Goal: Transaction & Acquisition: Purchase product/service

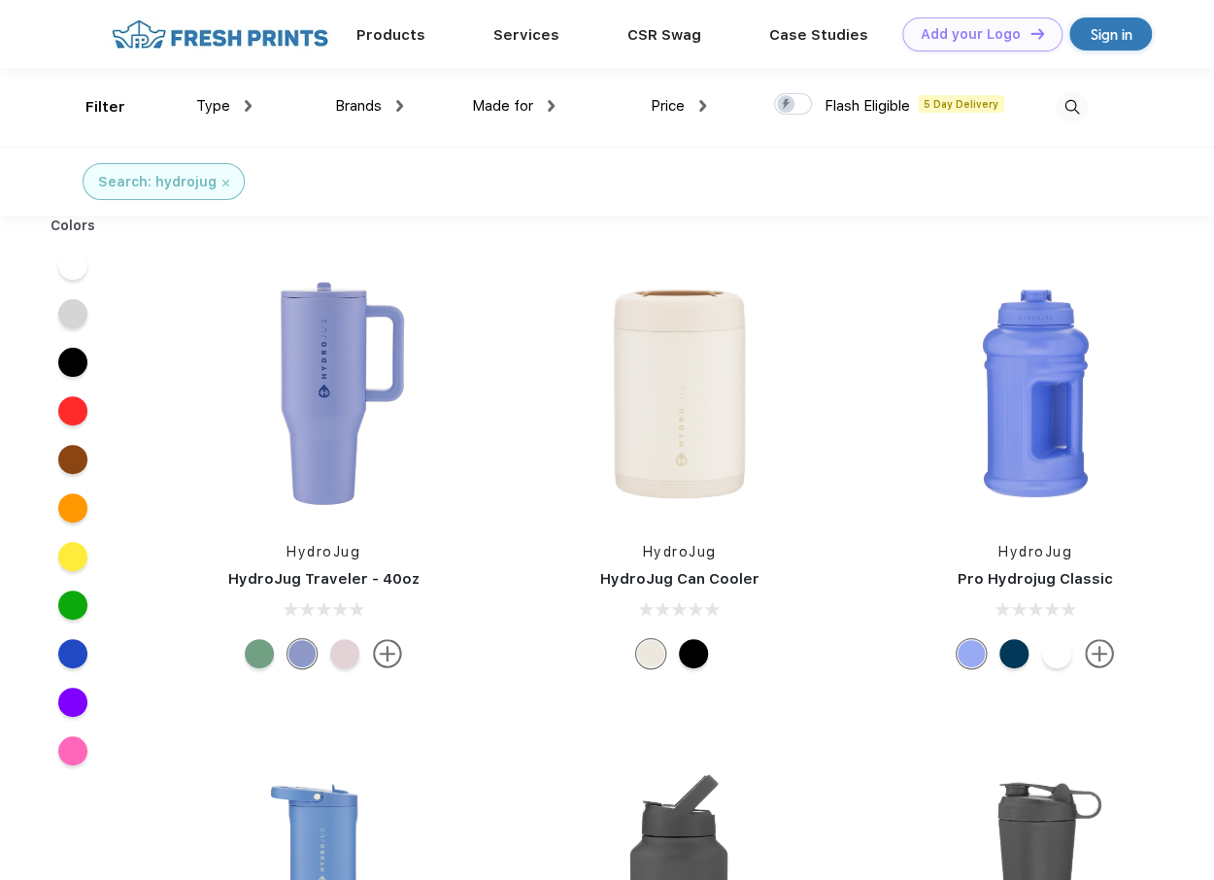
click at [217, 112] on span "Type" at bounding box center [213, 105] width 34 height 17
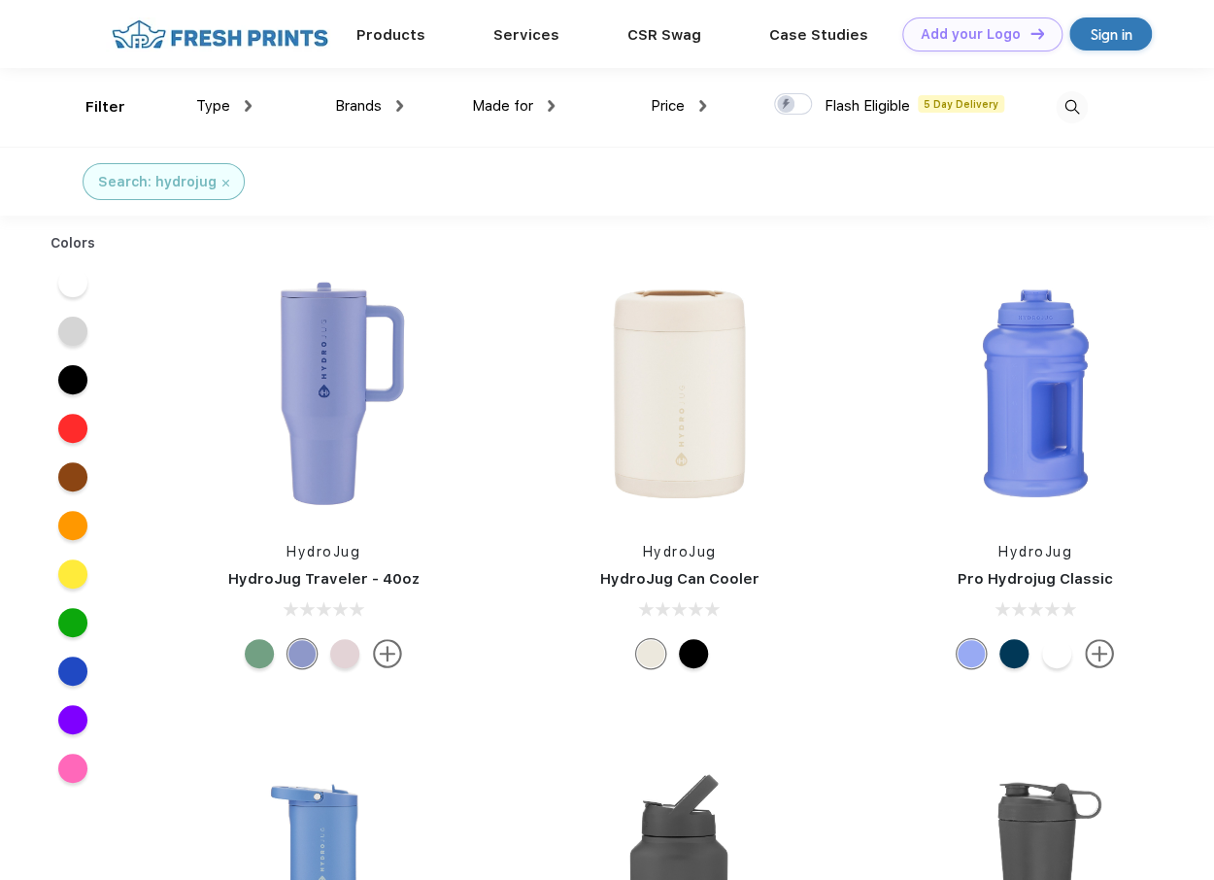
click at [222, 184] on img at bounding box center [225, 183] width 7 height 7
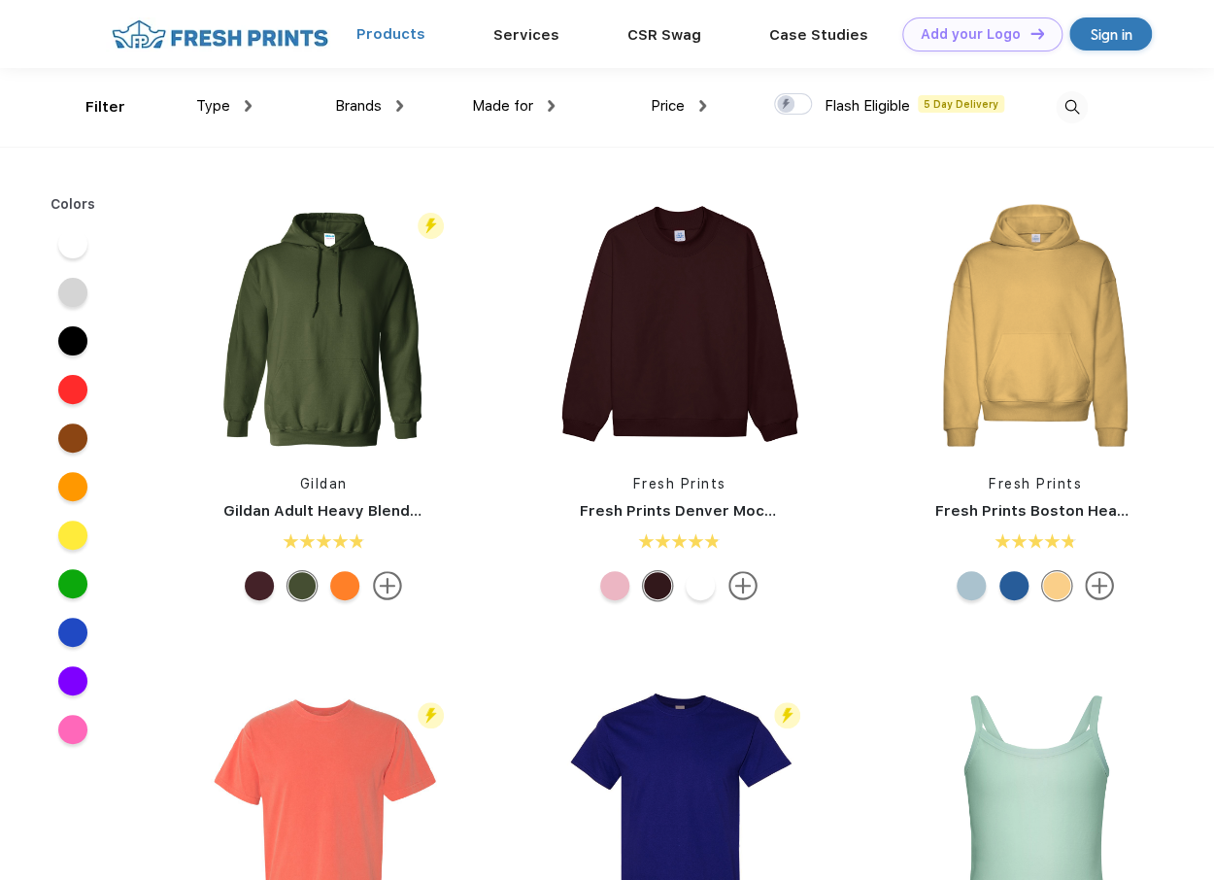
click at [392, 32] on link "Products" at bounding box center [390, 33] width 69 height 17
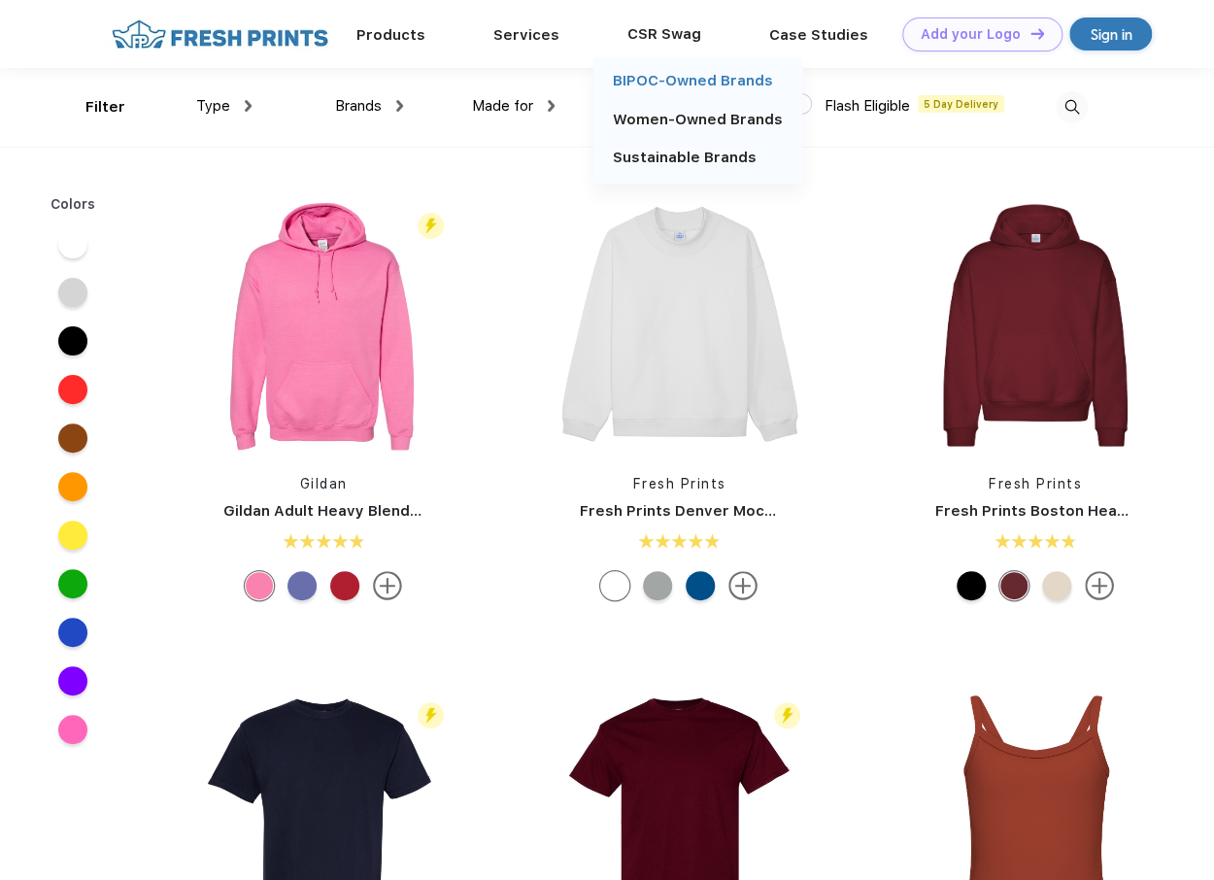
click at [635, 78] on link "BIPOC-Owned Brands" at bounding box center [693, 80] width 160 height 17
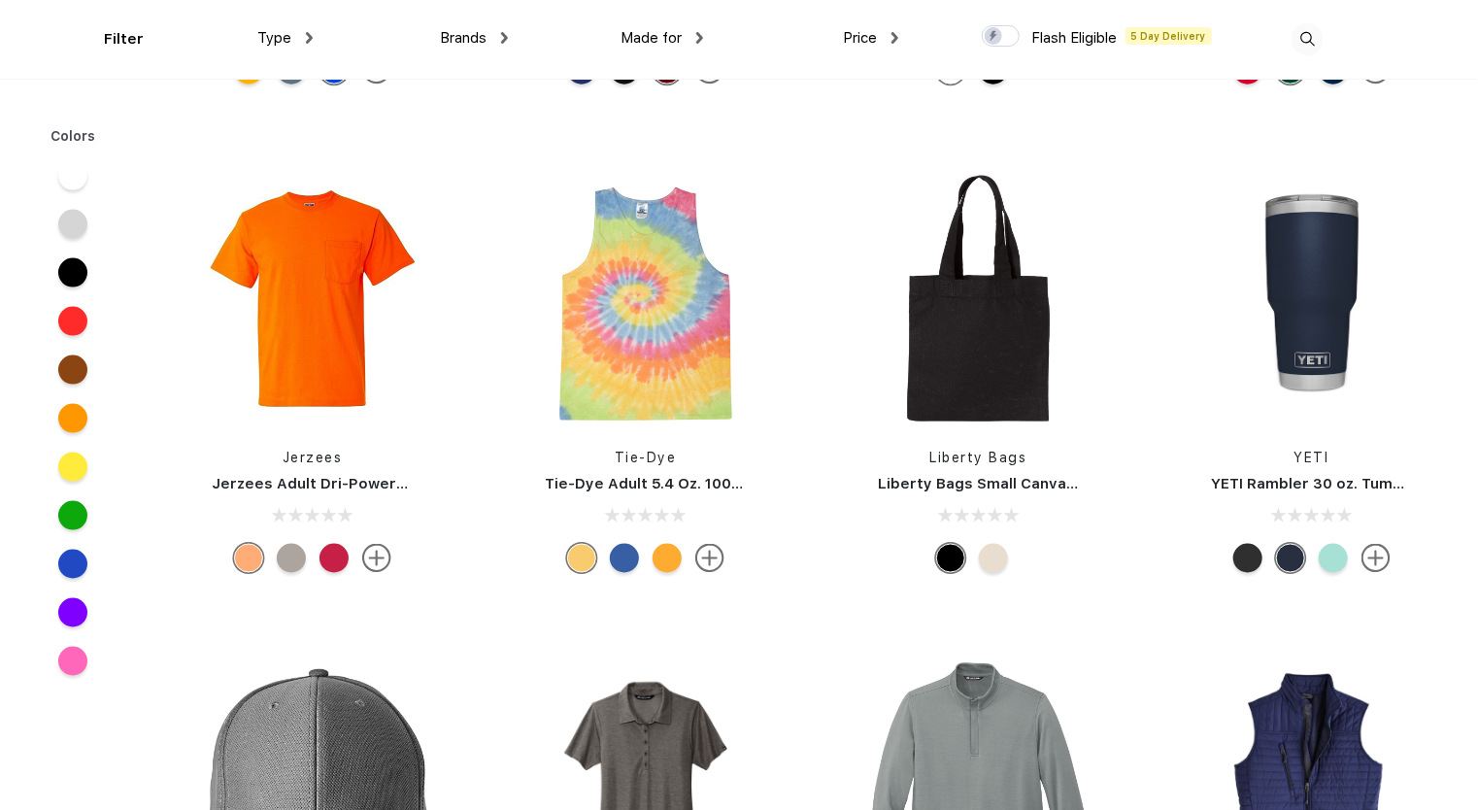
scroll to position [23579, 0]
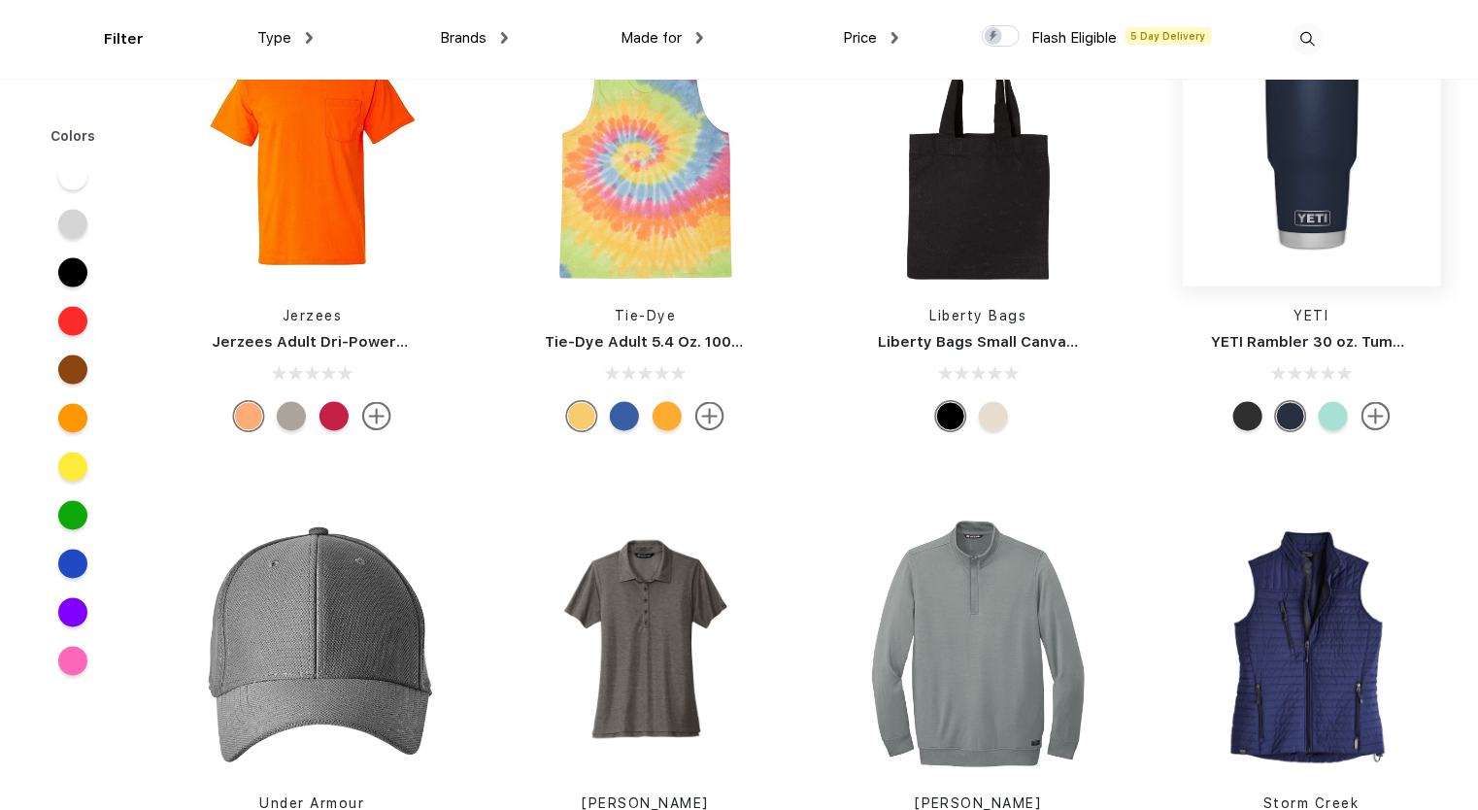
click at [1305, 190] on img at bounding box center [1312, 157] width 258 height 258
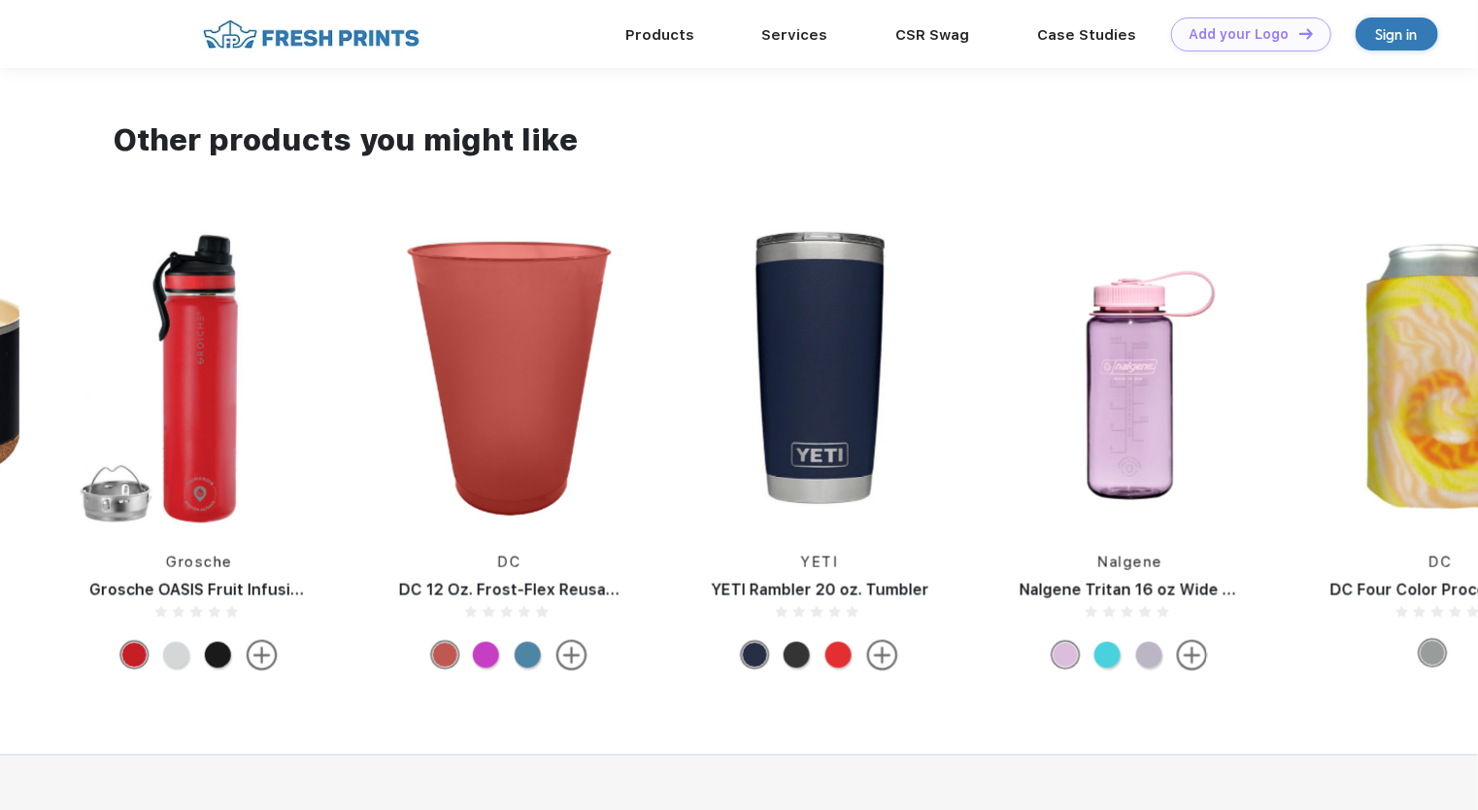
scroll to position [897, 0]
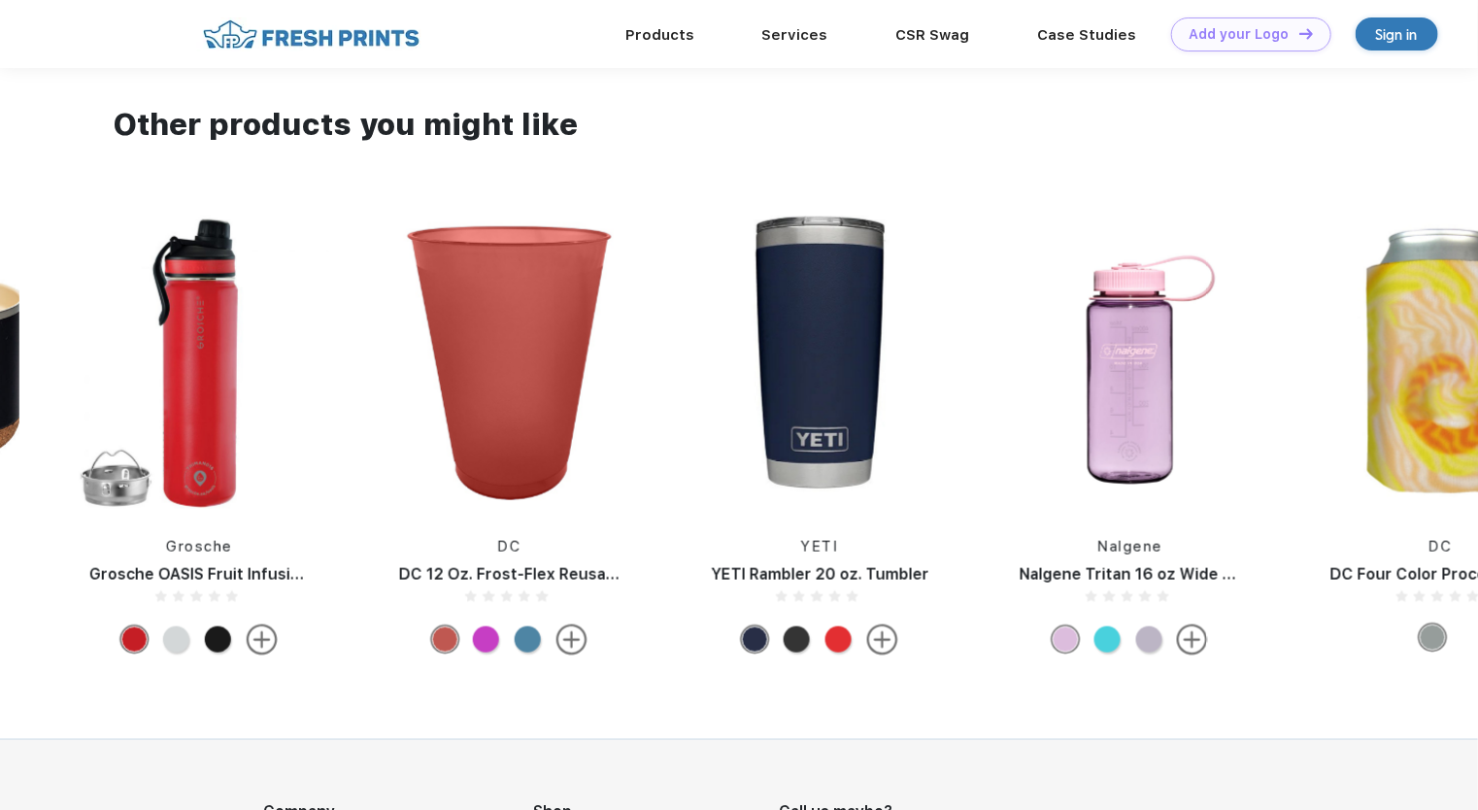
click at [1137, 287] on img at bounding box center [1130, 361] width 260 height 295
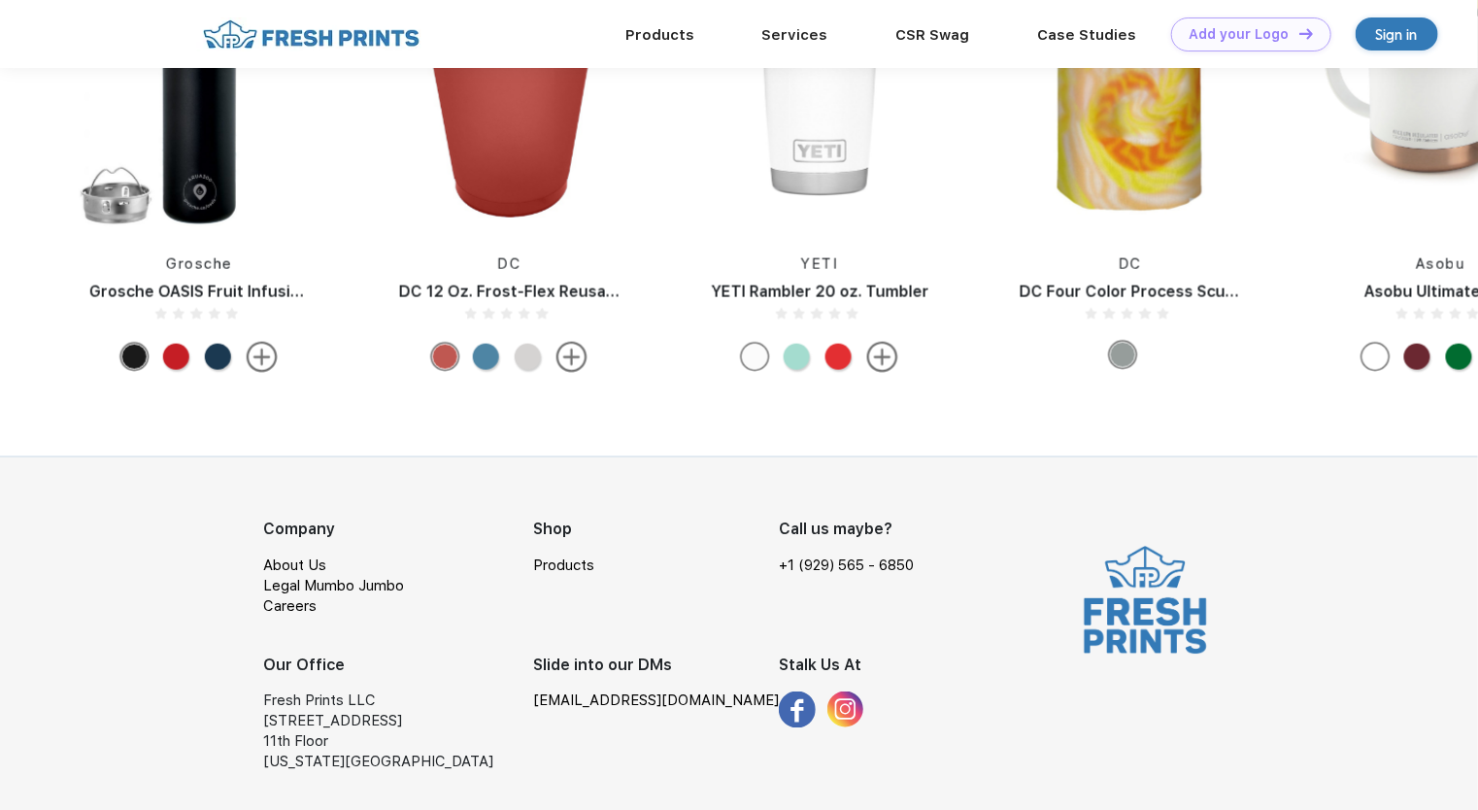
scroll to position [1163, 0]
